Goal: Transaction & Acquisition: Purchase product/service

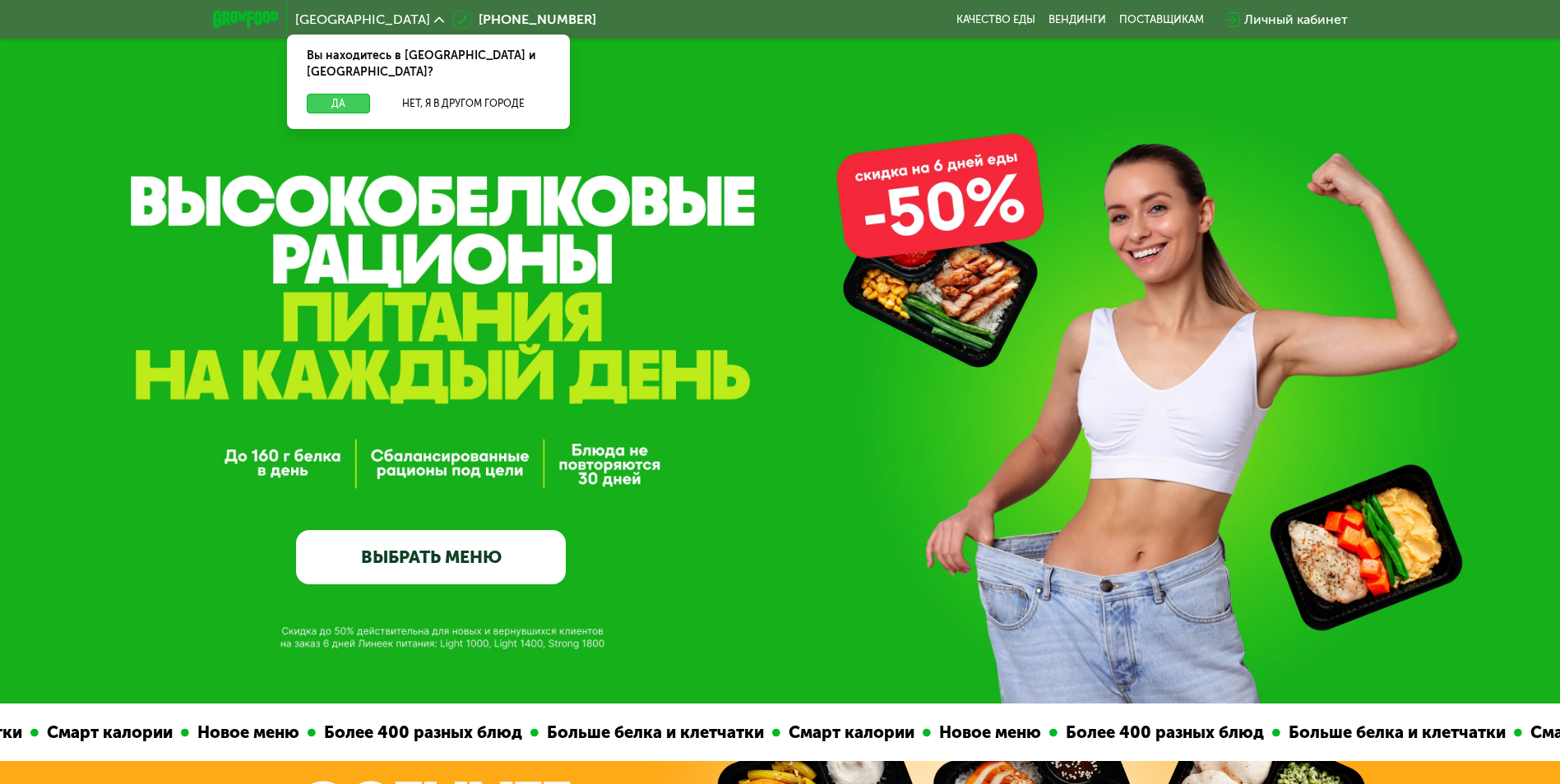
click at [338, 94] on button "Да" at bounding box center [338, 104] width 63 height 20
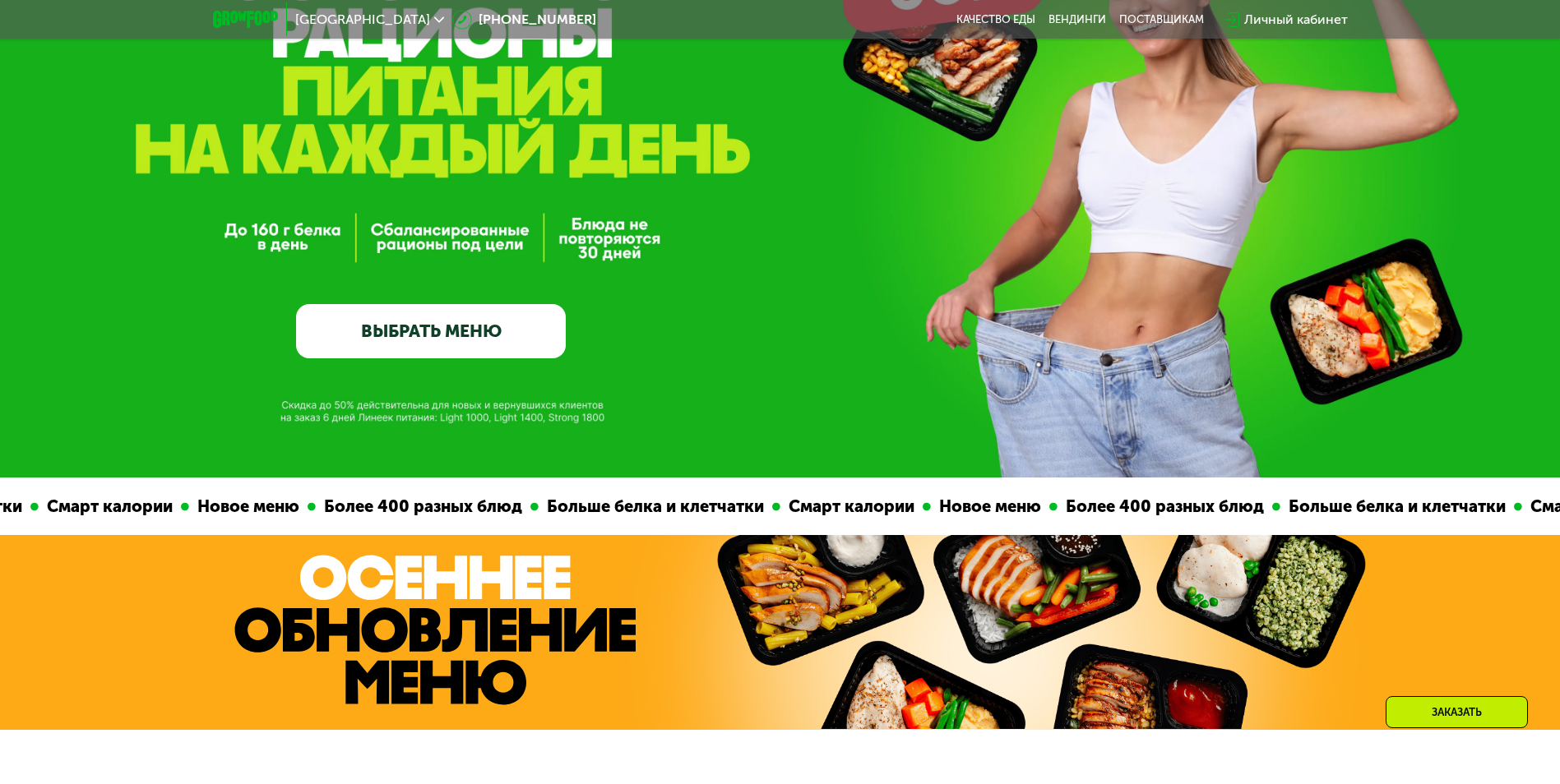
scroll to position [247, 0]
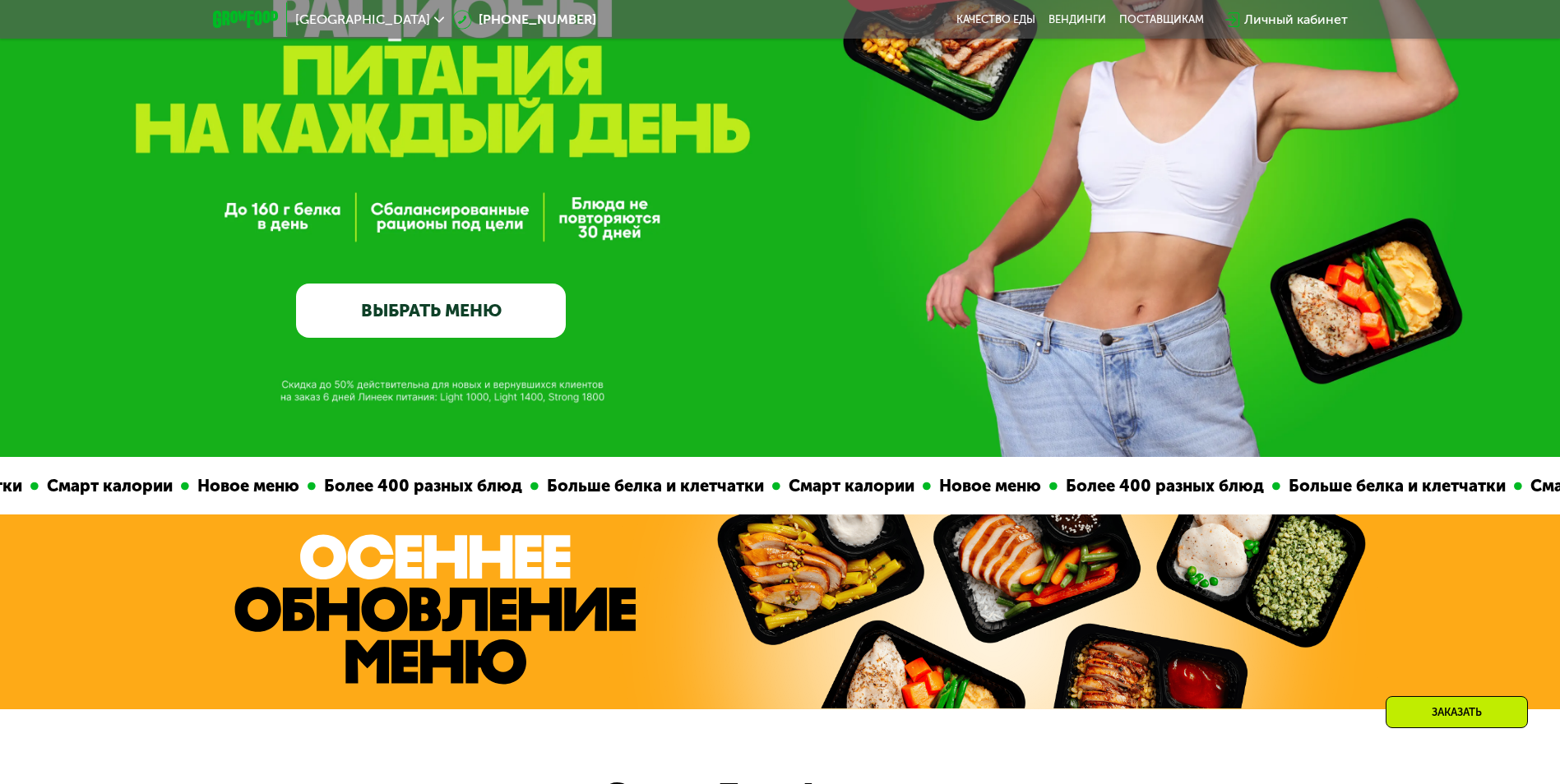
click at [405, 302] on link "ВЫБРАТЬ МЕНЮ" at bounding box center [431, 311] width 270 height 55
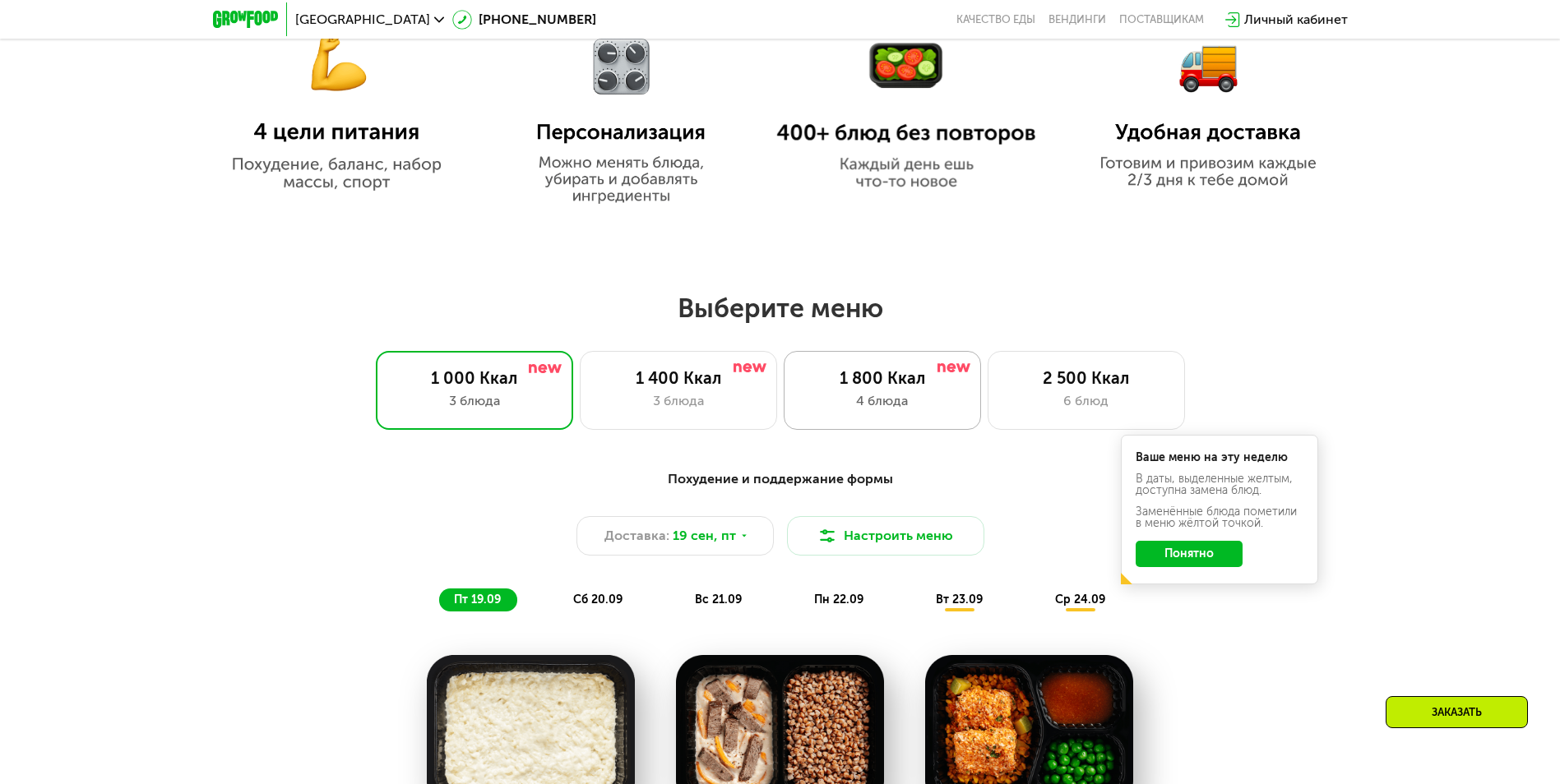
scroll to position [1357, 0]
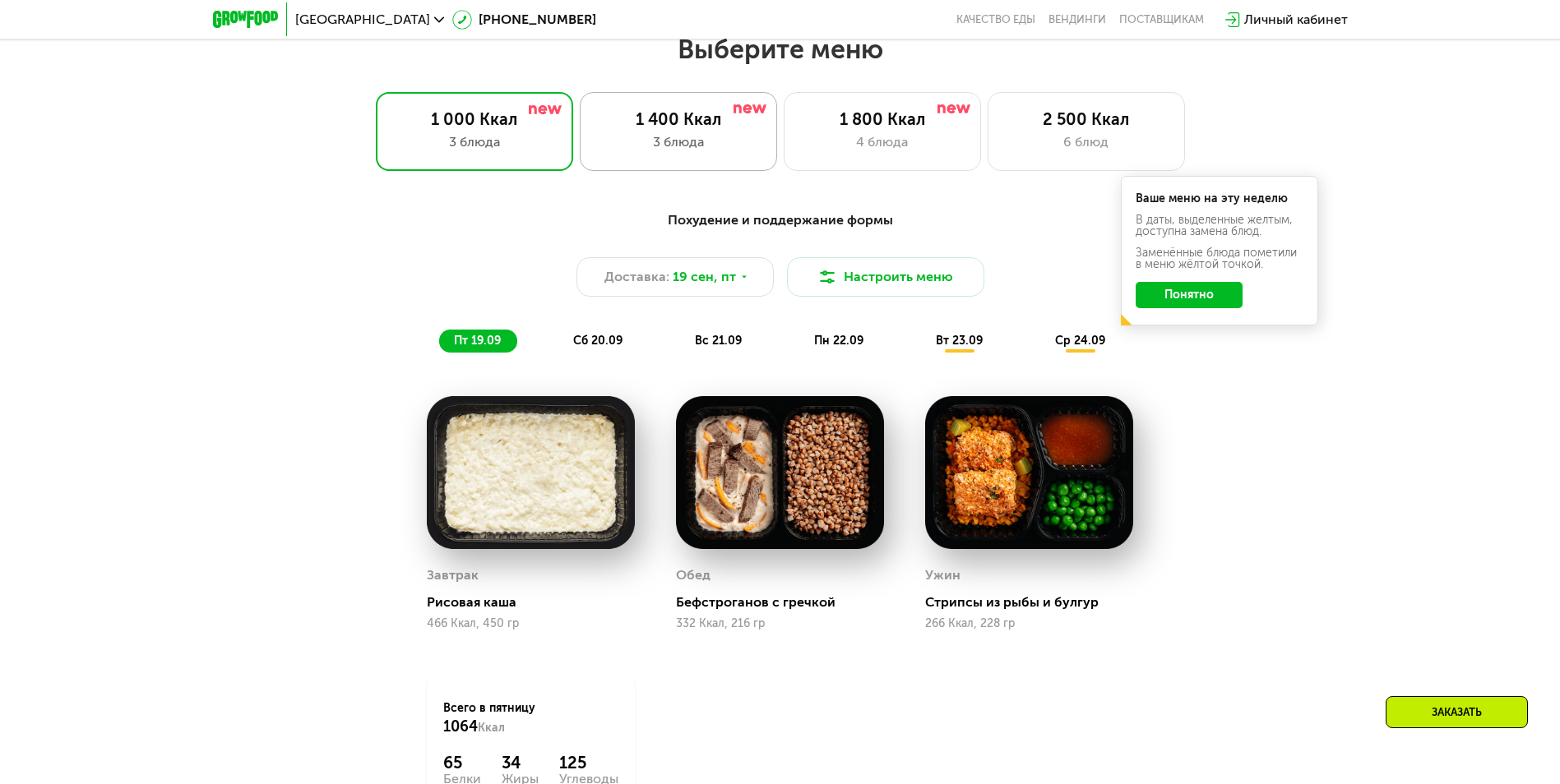
click at [678, 147] on div "3 блюда" at bounding box center [678, 143] width 163 height 20
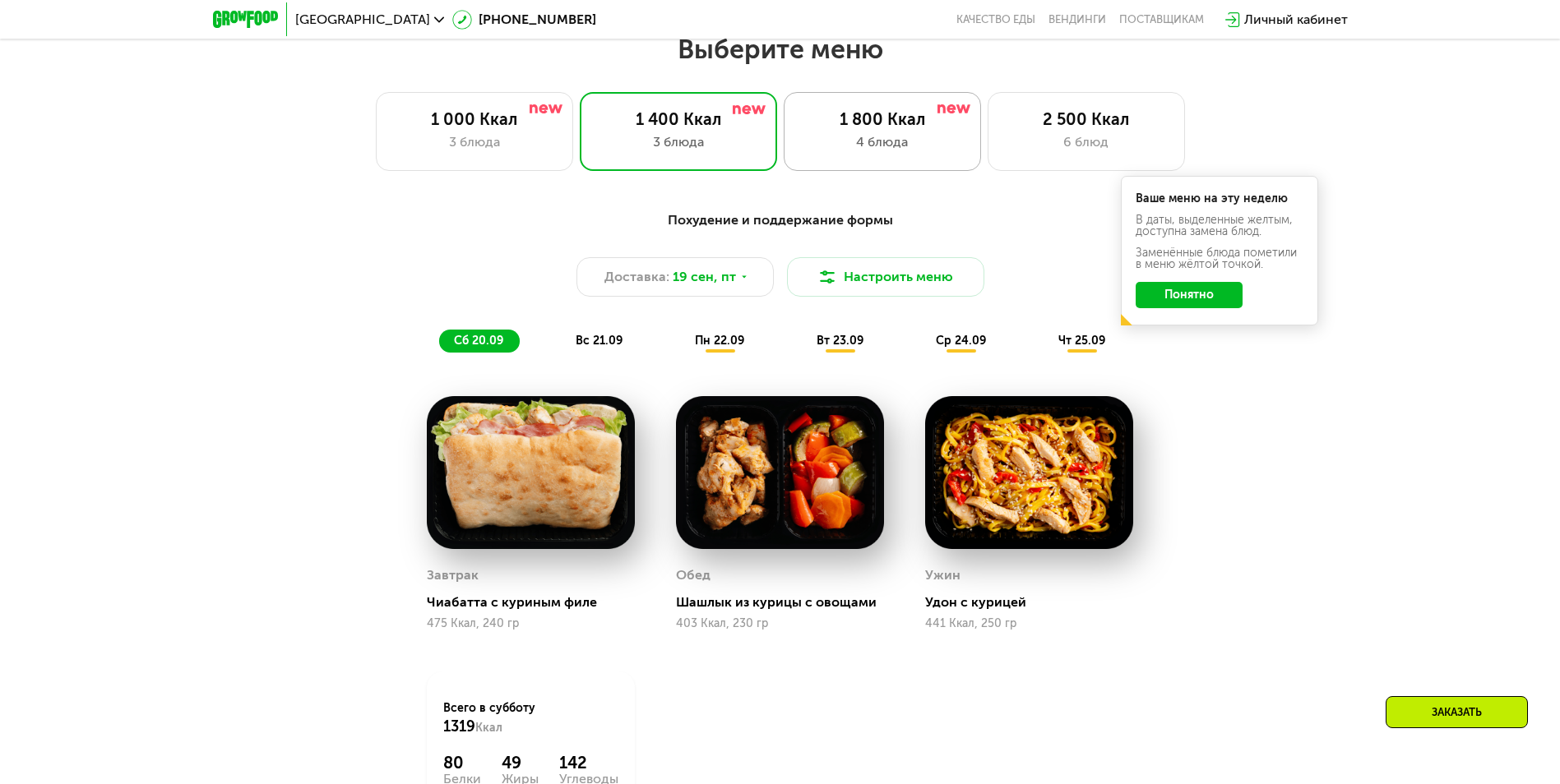
click at [887, 129] on div "1 800 Ккал" at bounding box center [882, 119] width 163 height 20
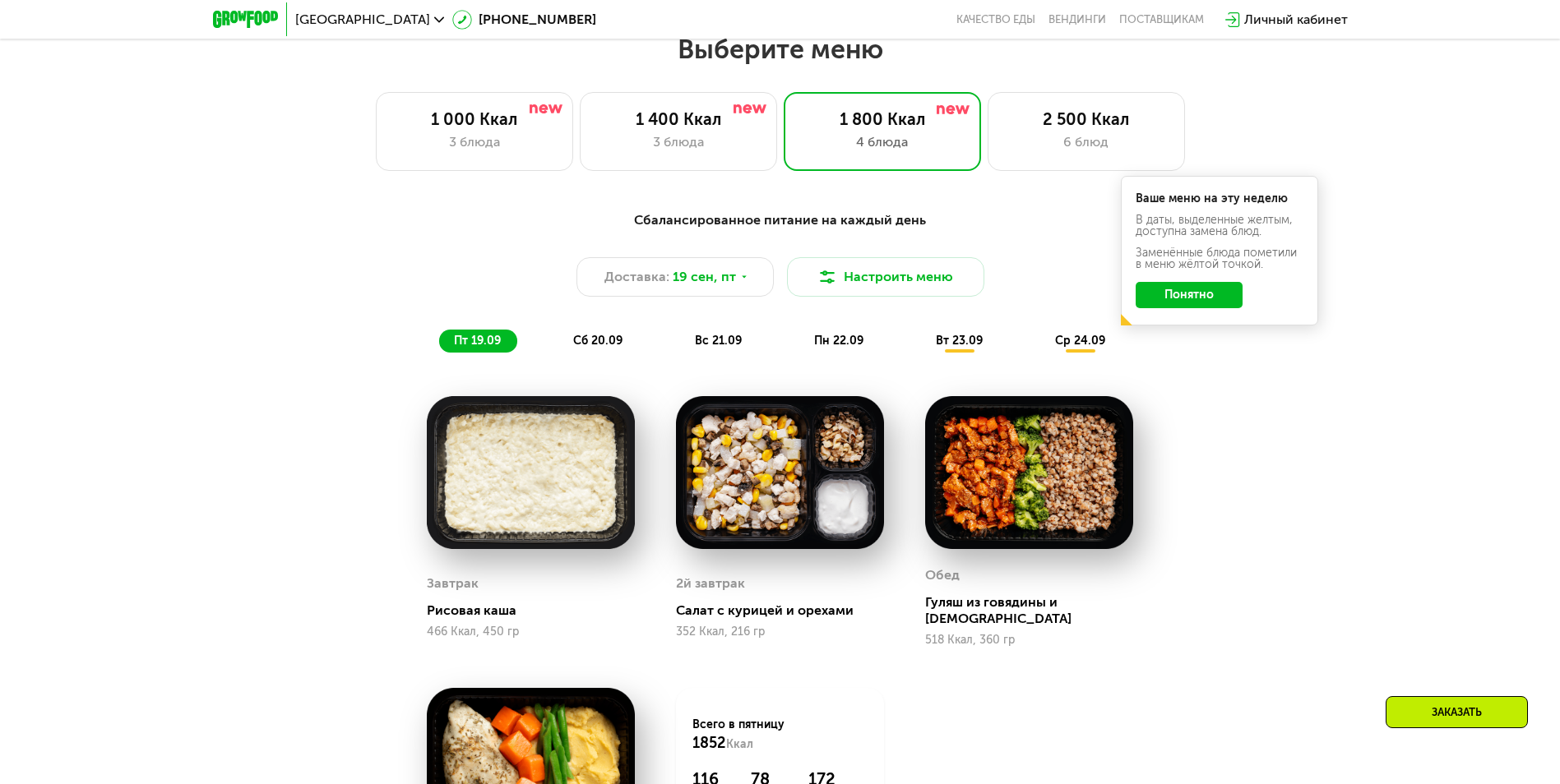
click at [610, 342] on span "сб 20.09" at bounding box center [598, 341] width 50 height 14
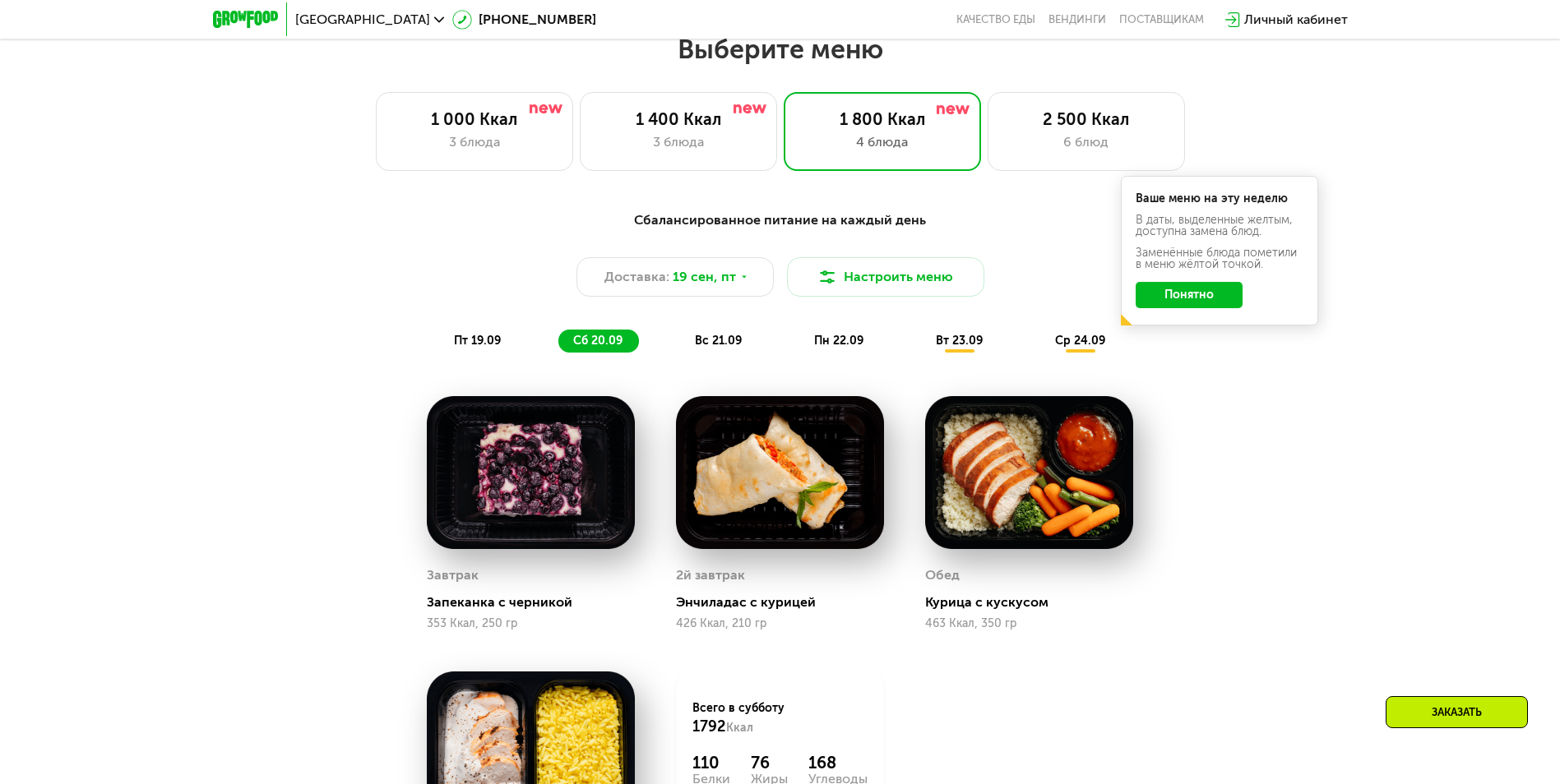
click at [708, 348] on span "вс 21.09" at bounding box center [718, 341] width 47 height 14
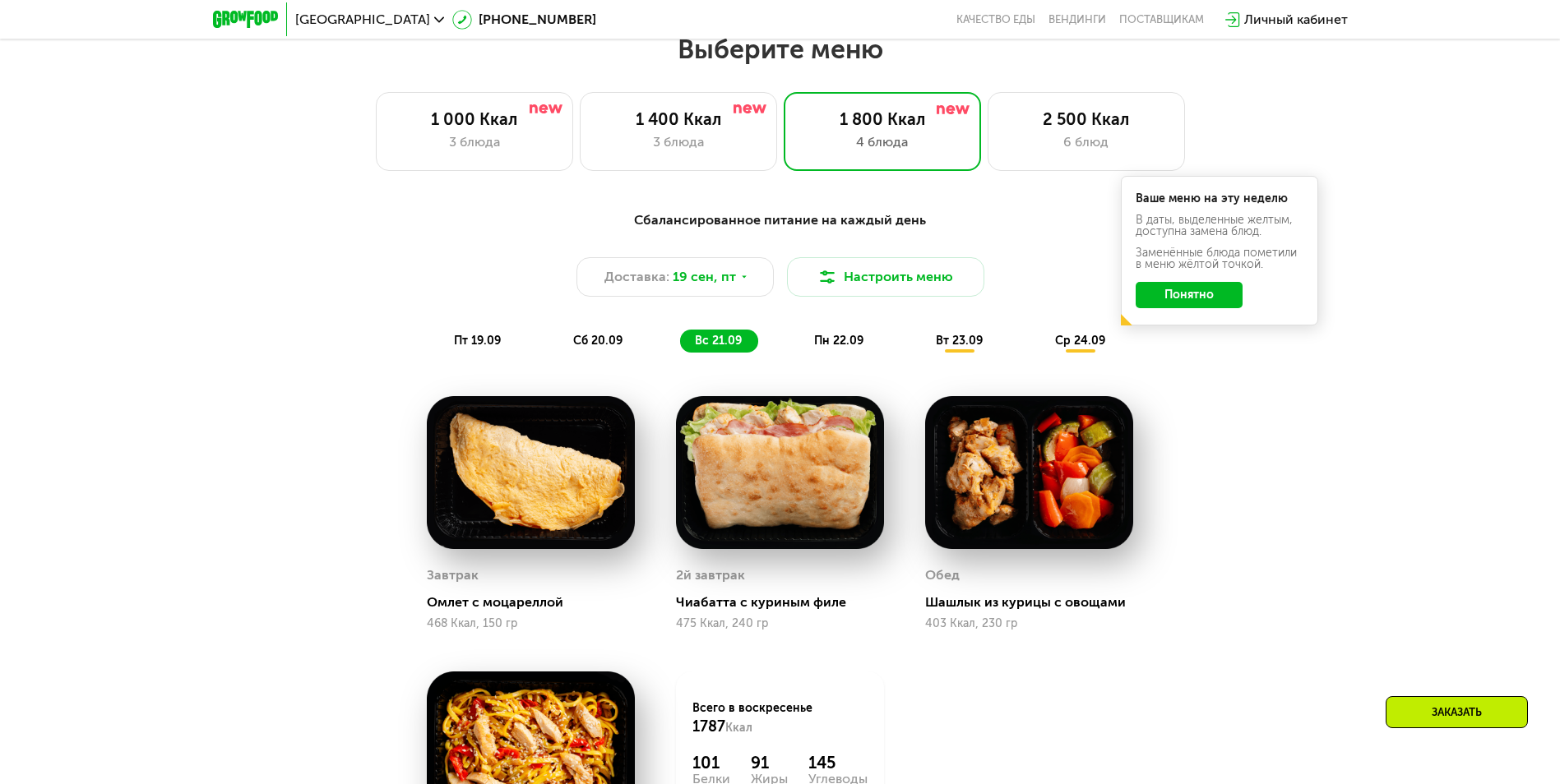
click at [835, 348] on span "пн 22.09" at bounding box center [838, 341] width 50 height 14
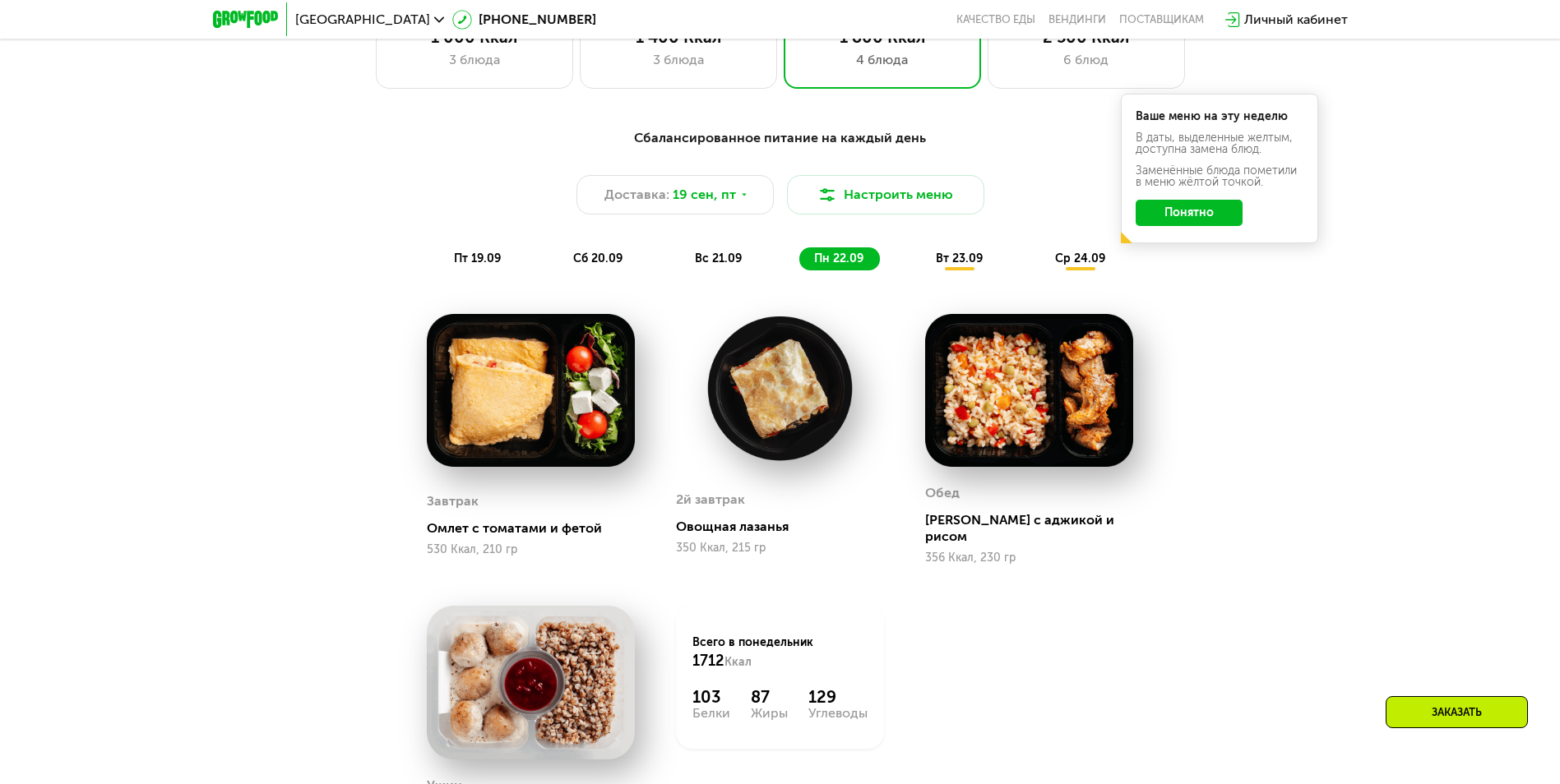
scroll to position [1522, 0]
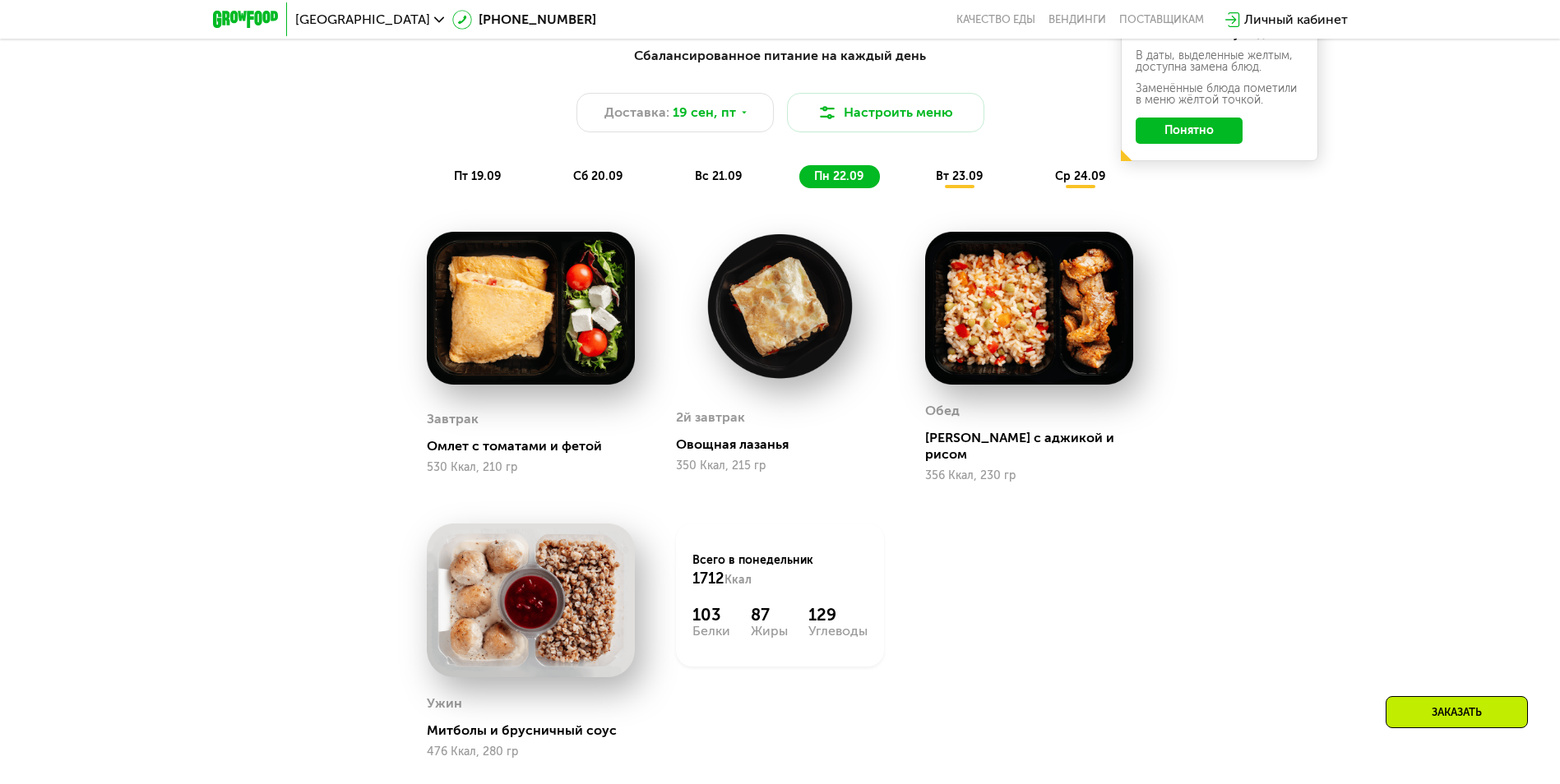
click at [966, 180] on span "вт 23.09" at bounding box center [959, 176] width 47 height 14
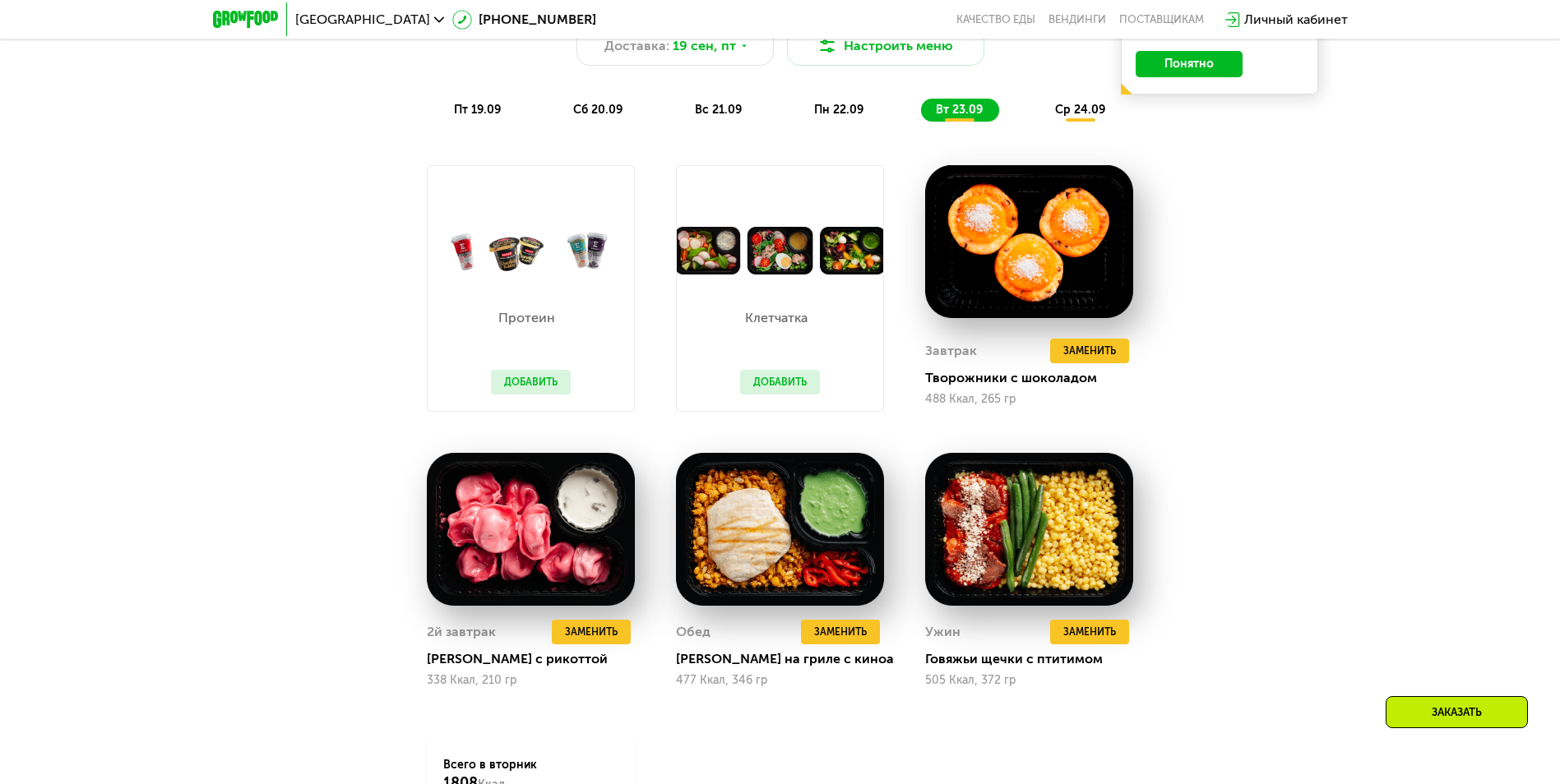
scroll to position [1440, 0]
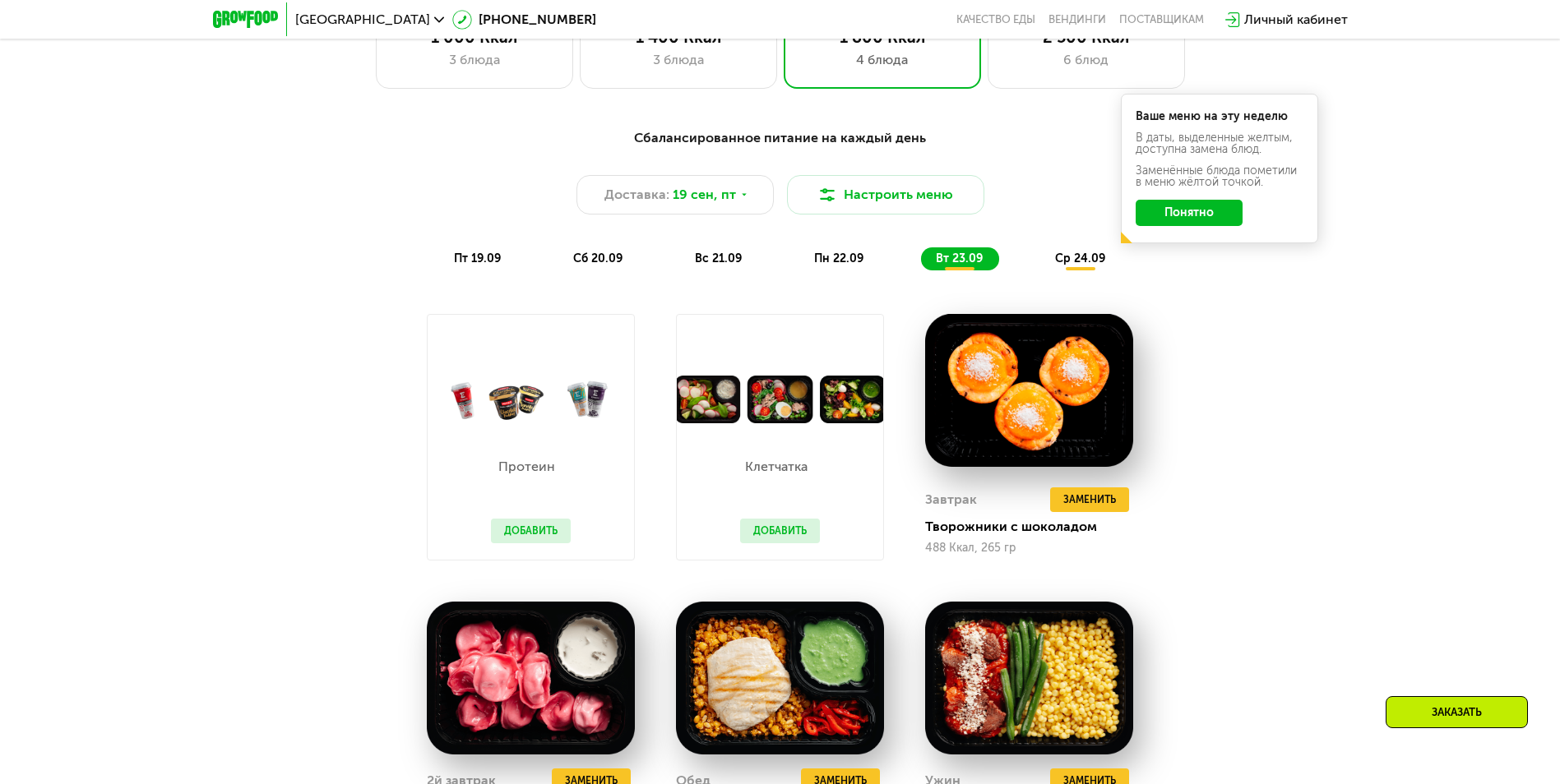
click at [1074, 262] on span "ср 24.09" at bounding box center [1080, 259] width 50 height 14
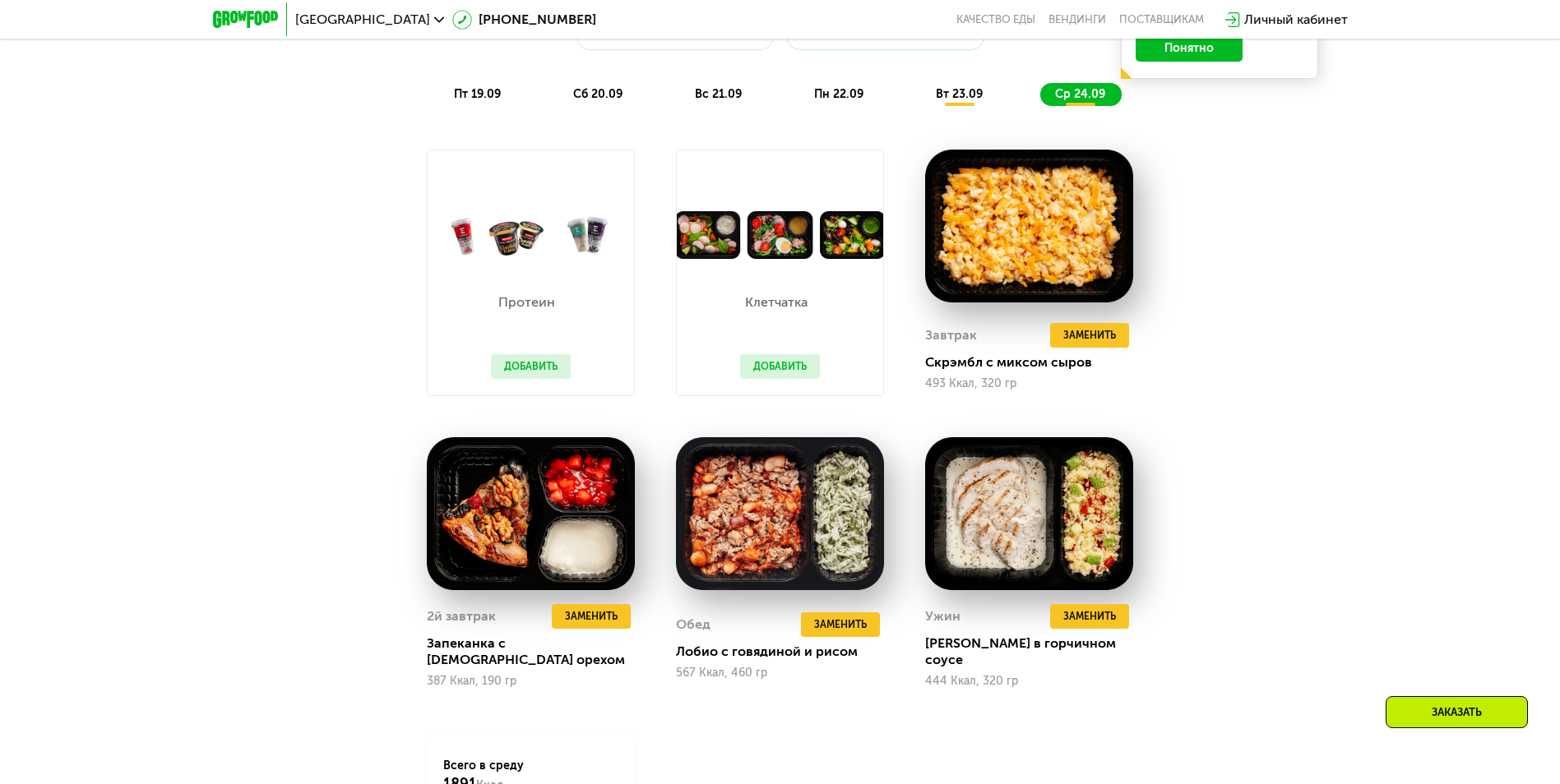
scroll to position [1193, 0]
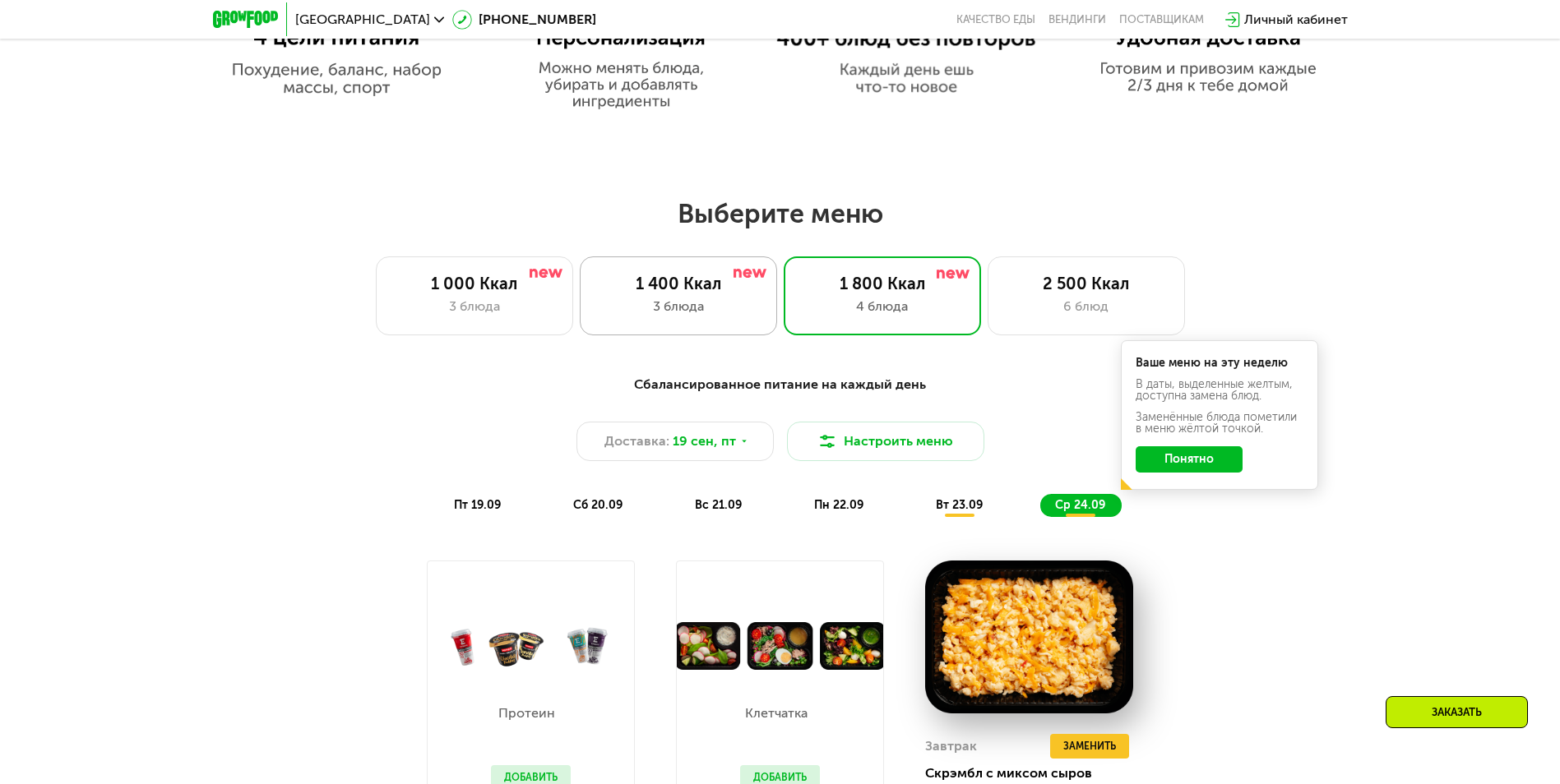
click at [707, 290] on div "1 400 Ккал" at bounding box center [678, 284] width 163 height 20
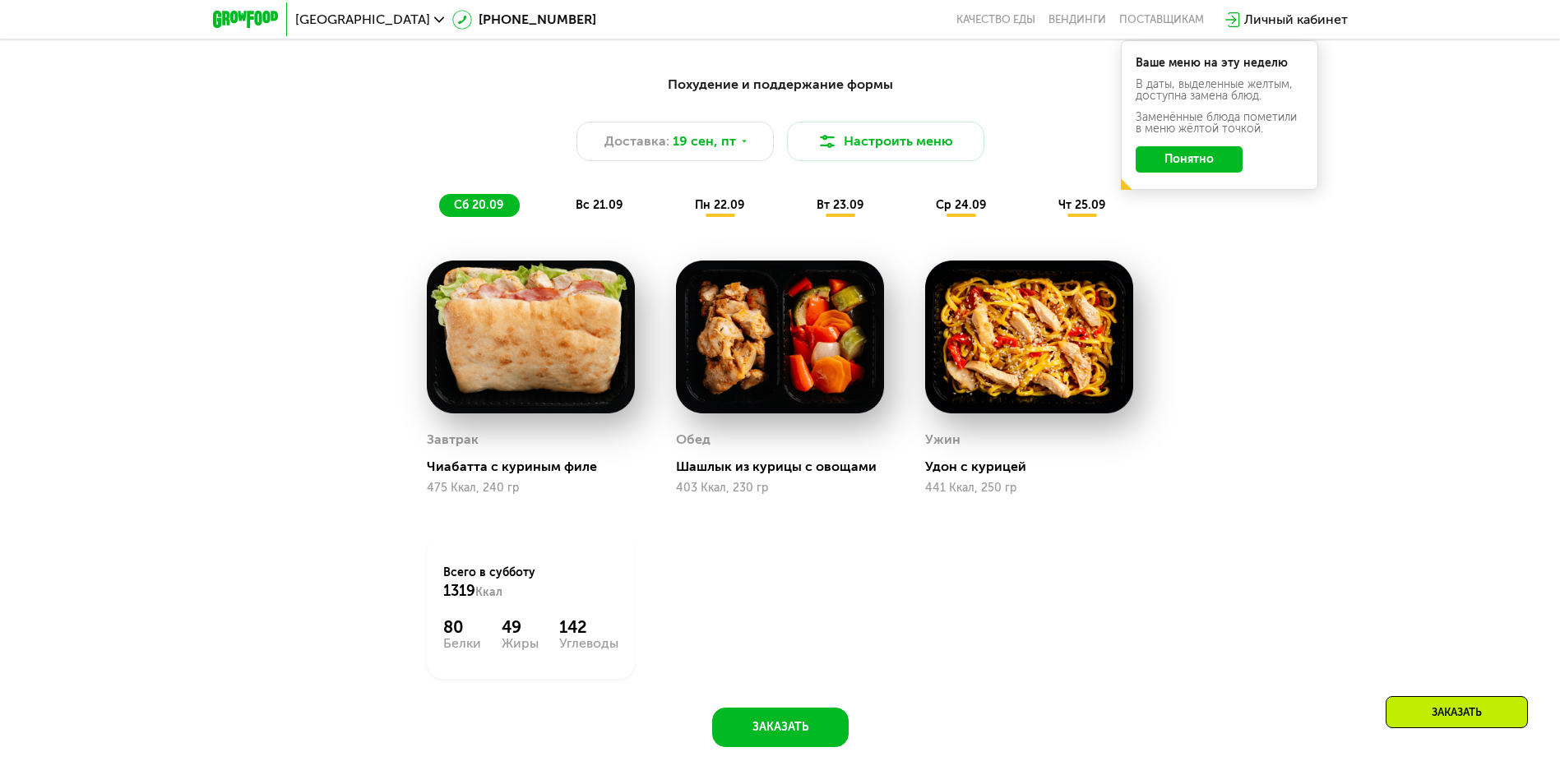
scroll to position [1522, 0]
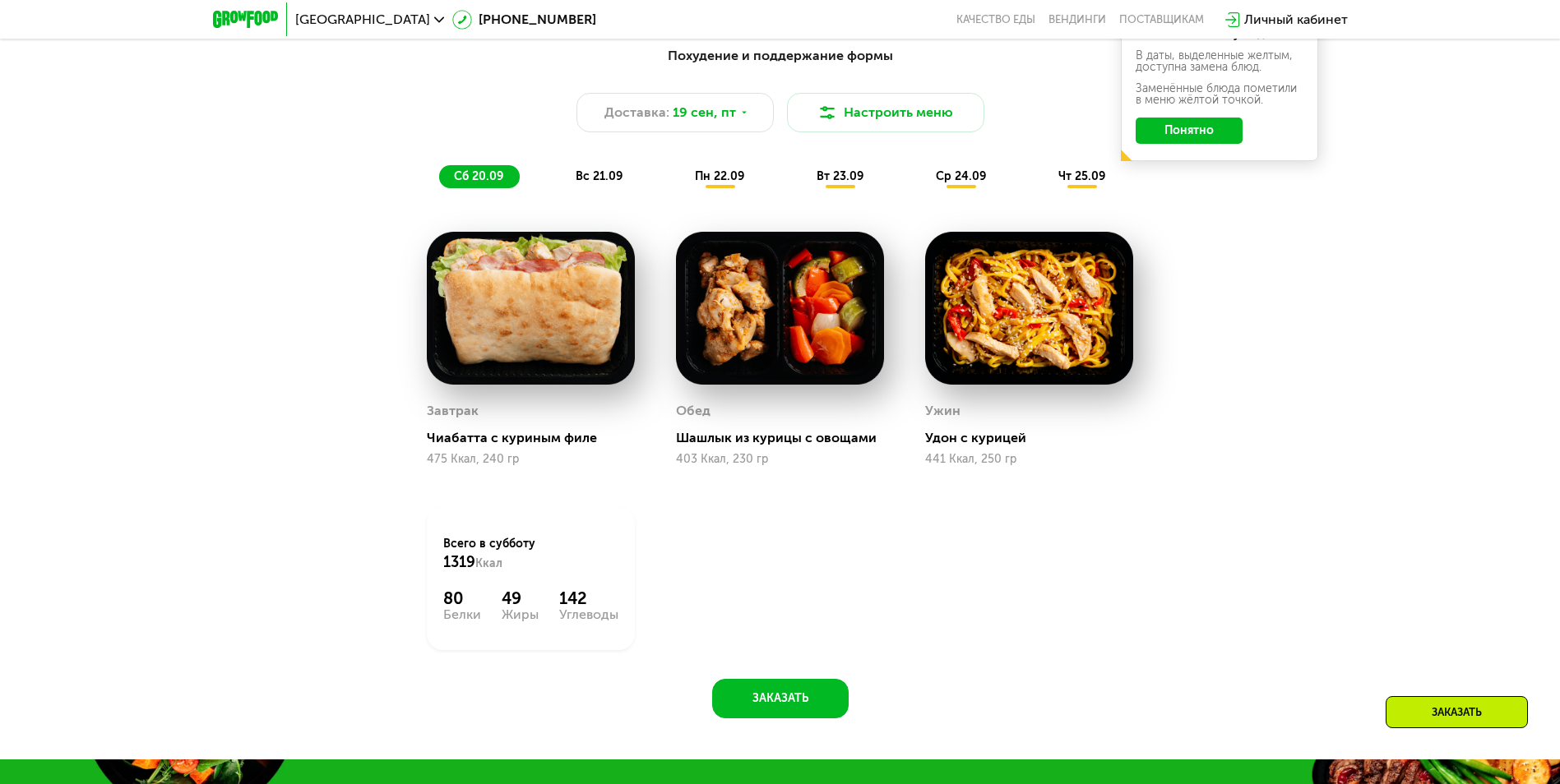
click at [600, 177] on span "вс 21.09" at bounding box center [599, 176] width 47 height 14
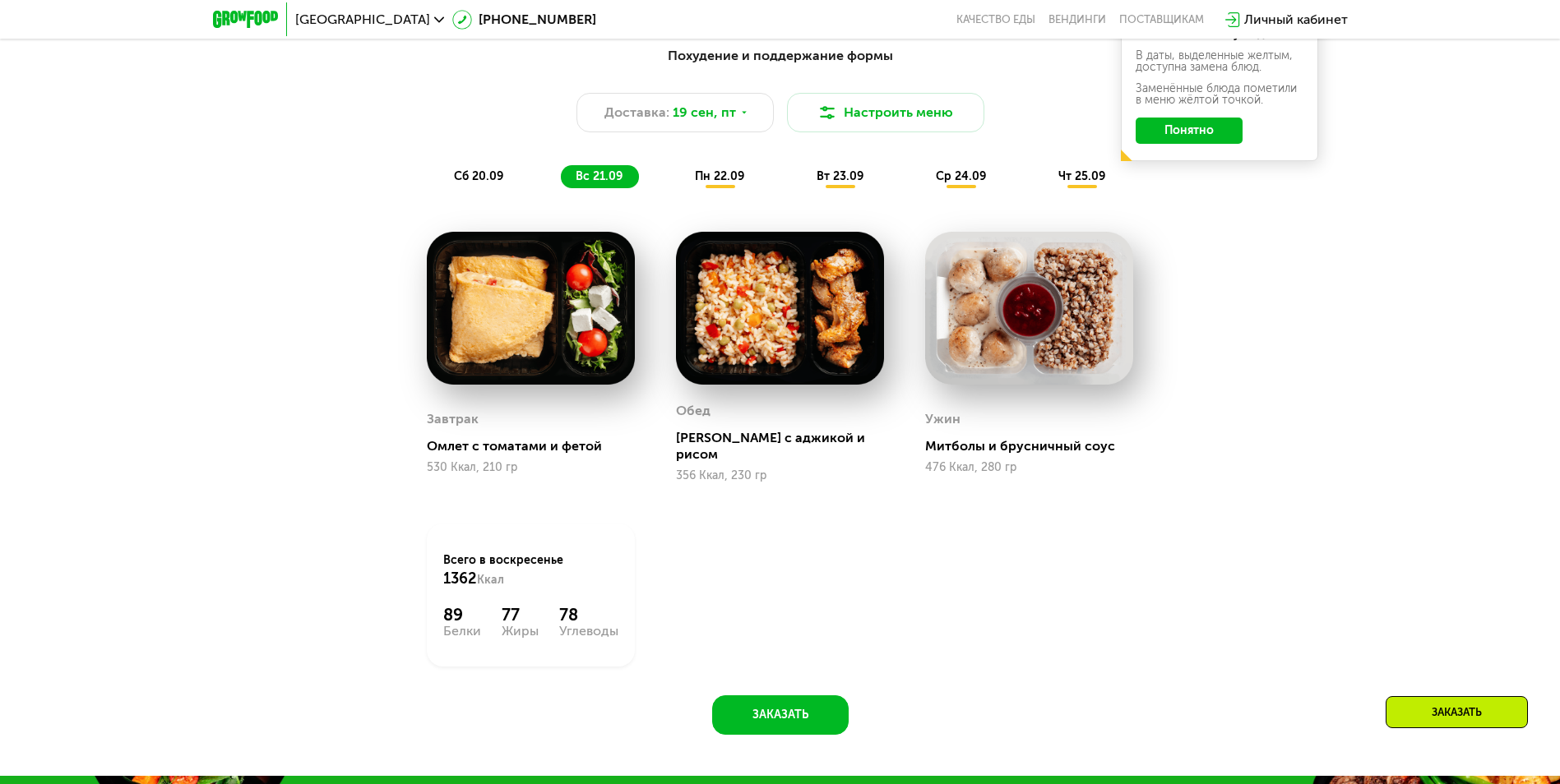
click at [712, 179] on span "пн 22.09" at bounding box center [719, 176] width 50 height 14
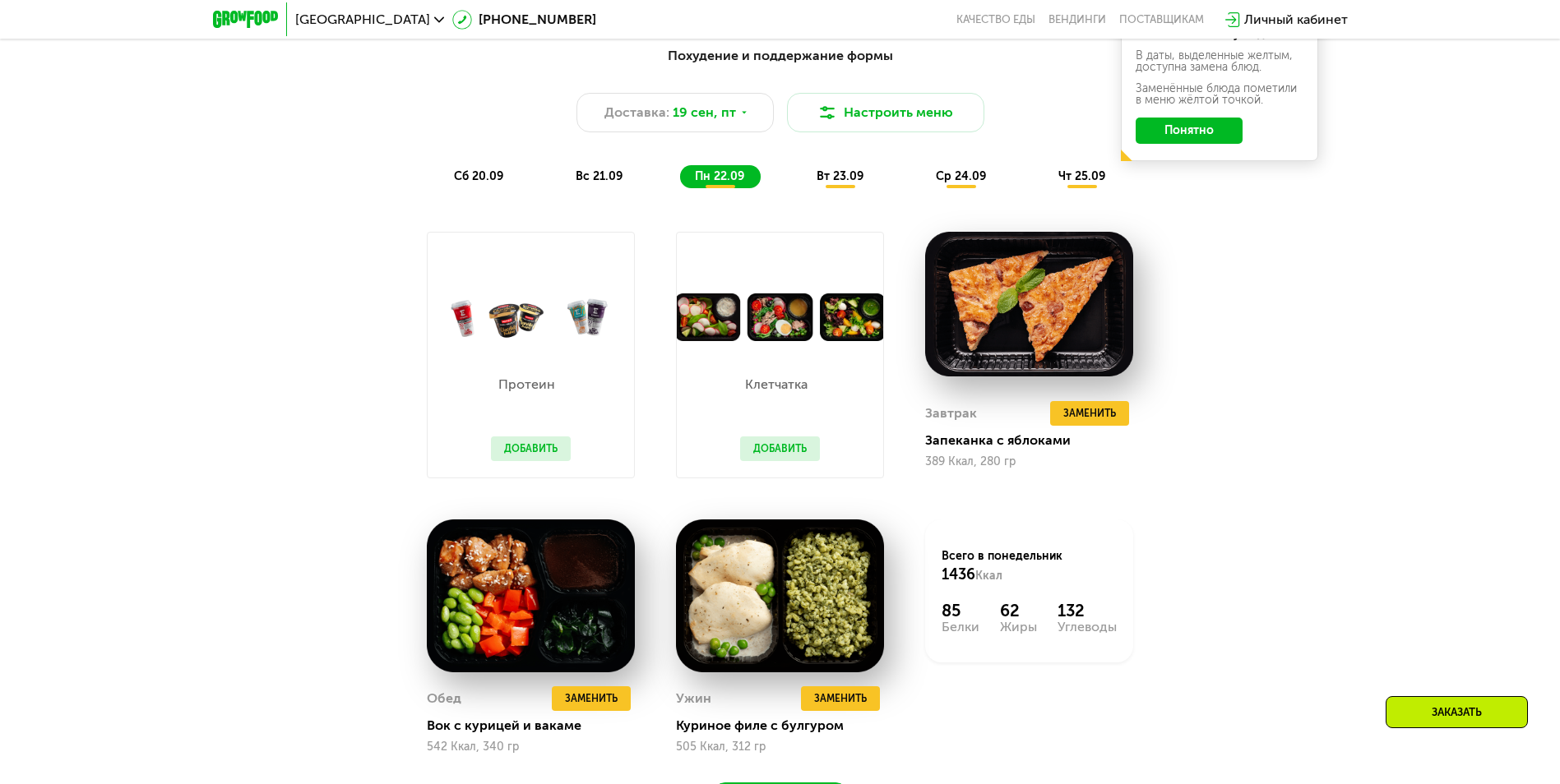
click at [829, 177] on span "вт 23.09" at bounding box center [840, 176] width 47 height 14
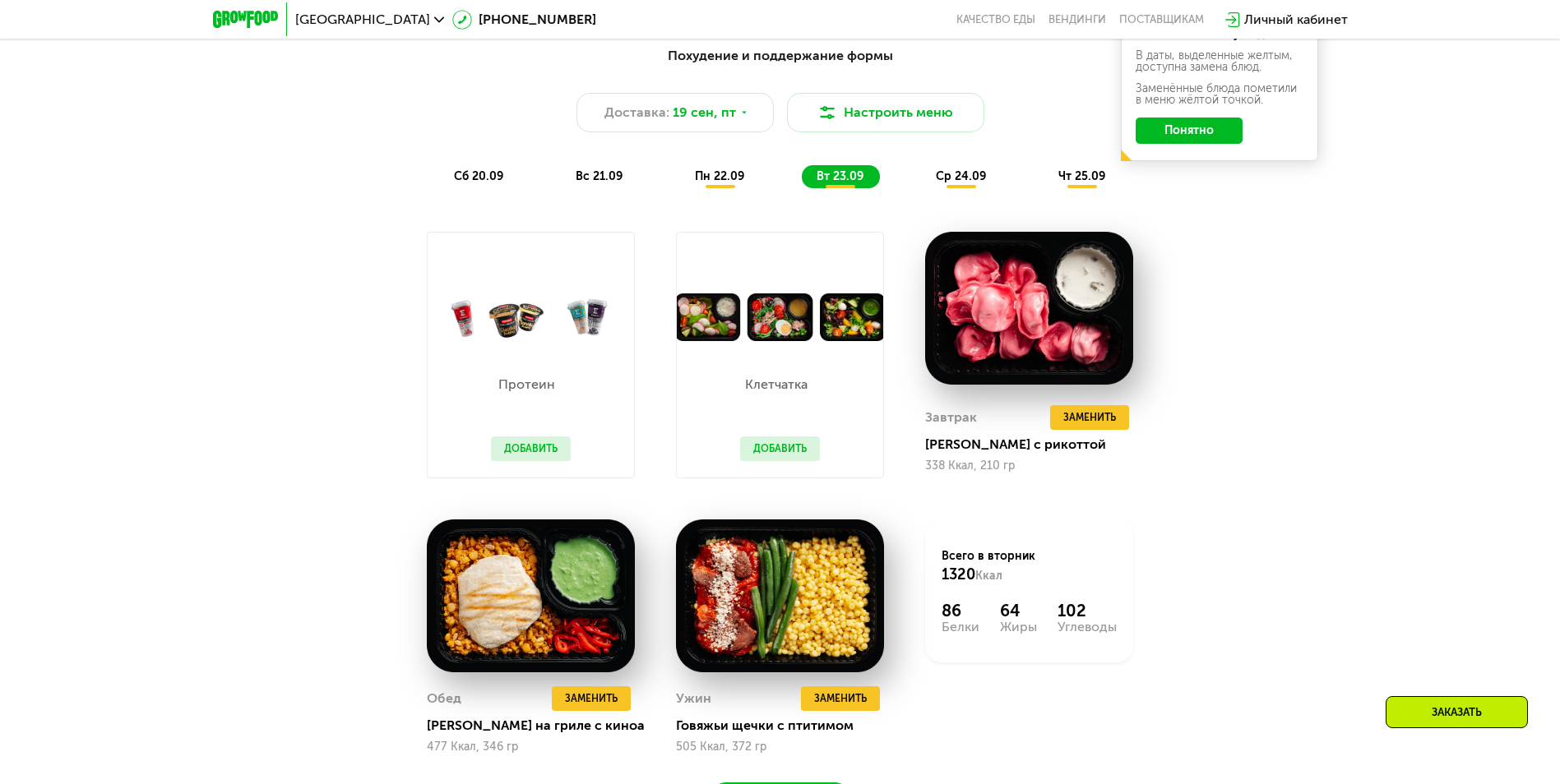
click at [955, 183] on span "ср 24.09" at bounding box center [961, 176] width 50 height 14
